Goal: Information Seeking & Learning: Learn about a topic

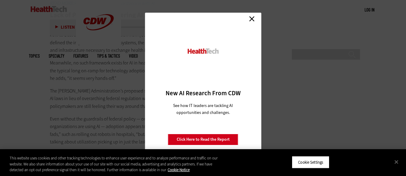
scroll to position [926, 0]
click at [253, 17] on link "Close" at bounding box center [252, 18] width 9 height 9
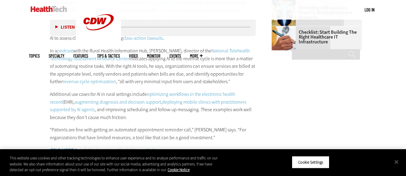
scroll to position [719, 0]
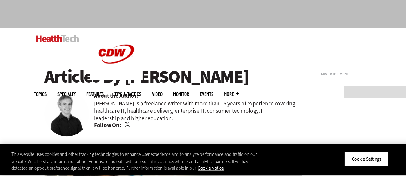
scroll to position [3, 0]
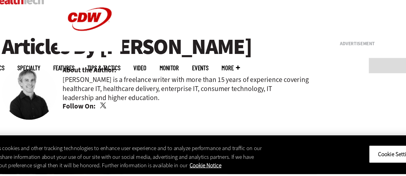
scroll to position [8, 0]
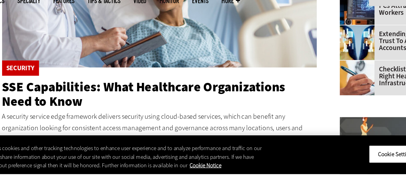
click at [45, 65] on img at bounding box center [147, 43] width 218 height 118
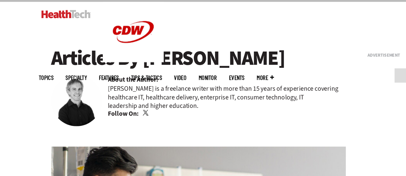
scroll to position [52, 0]
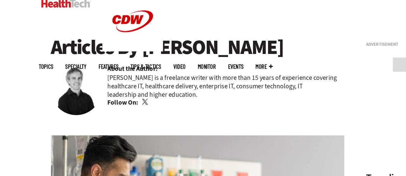
click at [55, 74] on img at bounding box center [57, 75] width 38 height 38
